Goal: Task Accomplishment & Management: Manage account settings

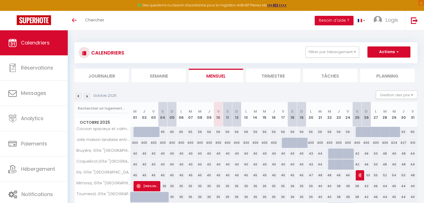
scroll to position [33, 0]
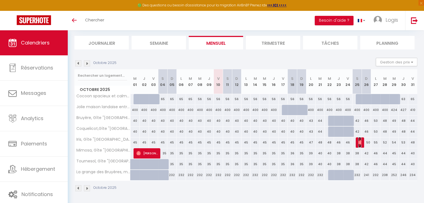
click at [359, 144] on span "[PERSON_NAME]" at bounding box center [359, 142] width 3 height 11
select select "OK"
select select "0"
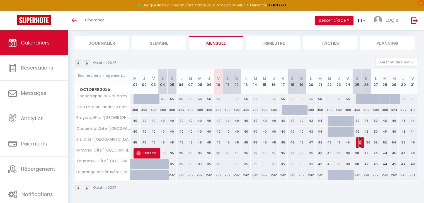
select select "1"
select select
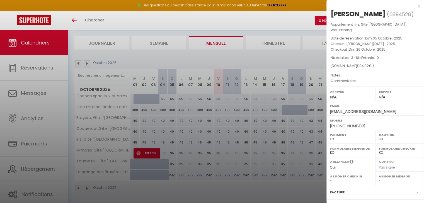
click at [280, 170] on div at bounding box center [212, 101] width 424 height 203
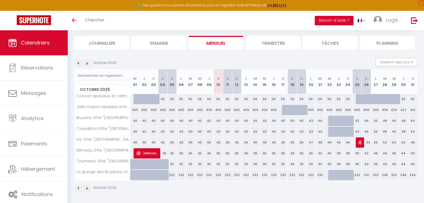
click at [88, 64] on img at bounding box center [87, 63] width 6 height 6
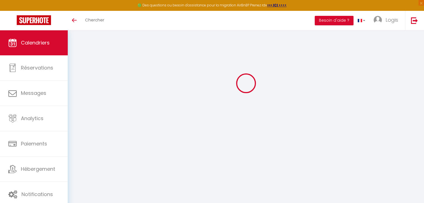
click at [88, 64] on div at bounding box center [245, 83] width 343 height 153
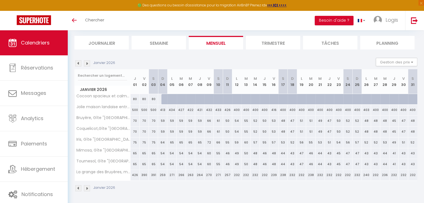
click at [88, 64] on img at bounding box center [87, 63] width 6 height 6
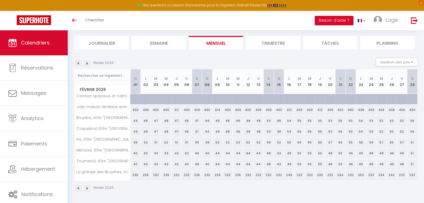
click at [88, 64] on img at bounding box center [87, 63] width 6 height 6
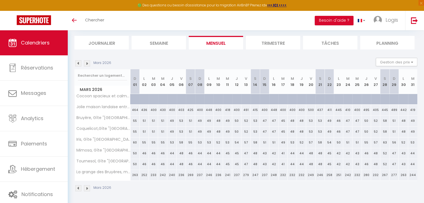
click at [88, 64] on img at bounding box center [87, 63] width 6 height 6
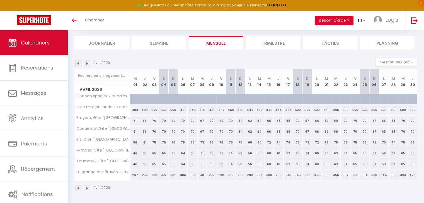
click at [88, 64] on img at bounding box center [87, 63] width 6 height 6
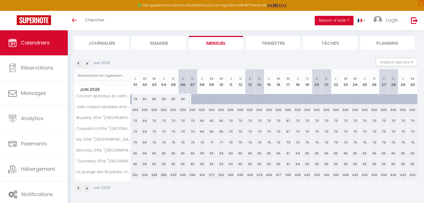
click at [88, 64] on img at bounding box center [87, 63] width 6 height 6
select select "0"
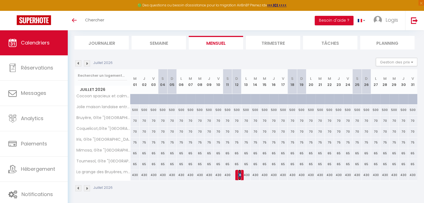
click at [241, 173] on img at bounding box center [240, 175] width 4 height 4
select select "KO"
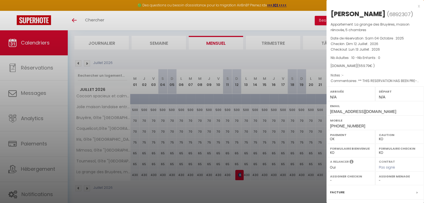
click at [241, 173] on div at bounding box center [212, 101] width 424 height 203
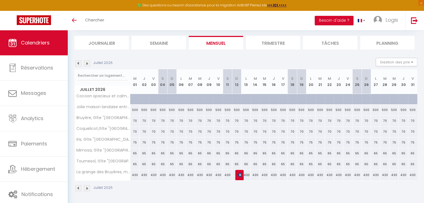
click at [78, 62] on img at bounding box center [78, 63] width 6 height 6
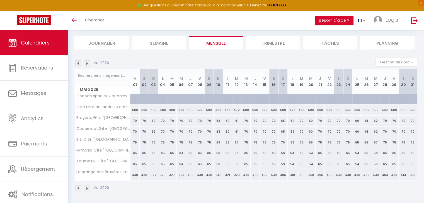
click at [78, 62] on img at bounding box center [78, 63] width 6 height 6
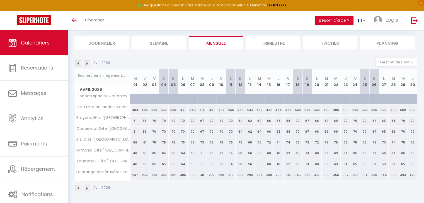
click at [78, 62] on img at bounding box center [78, 63] width 6 height 6
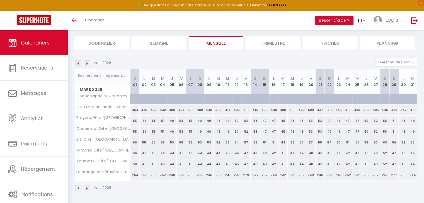
click at [78, 62] on img at bounding box center [78, 63] width 6 height 6
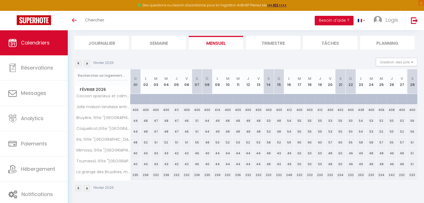
click at [78, 62] on img at bounding box center [78, 63] width 6 height 6
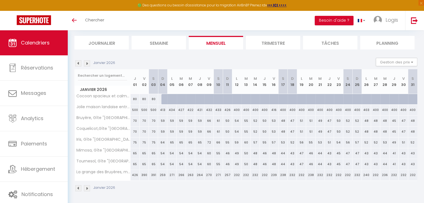
click at [78, 62] on img at bounding box center [78, 63] width 6 height 6
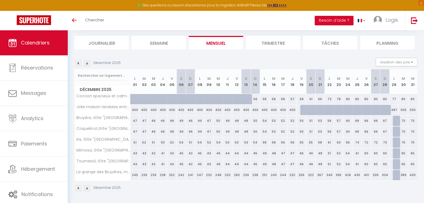
click at [78, 62] on img at bounding box center [78, 63] width 6 height 6
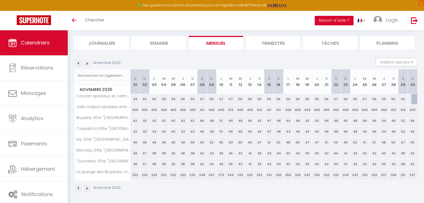
click at [78, 62] on img at bounding box center [78, 63] width 6 height 6
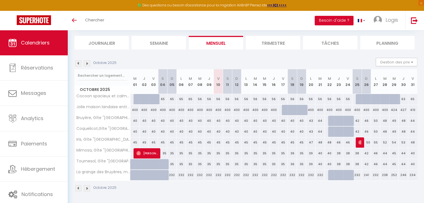
click at [86, 63] on img at bounding box center [87, 63] width 6 height 6
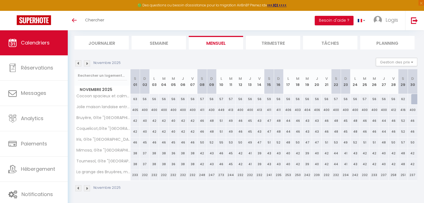
click at [86, 63] on img at bounding box center [87, 63] width 6 height 6
